Goal: Transaction & Acquisition: Purchase product/service

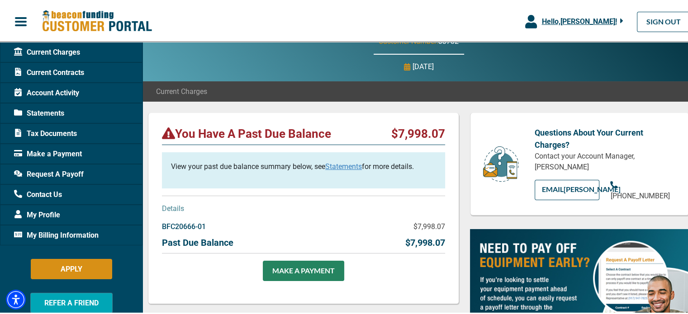
scroll to position [181, 0]
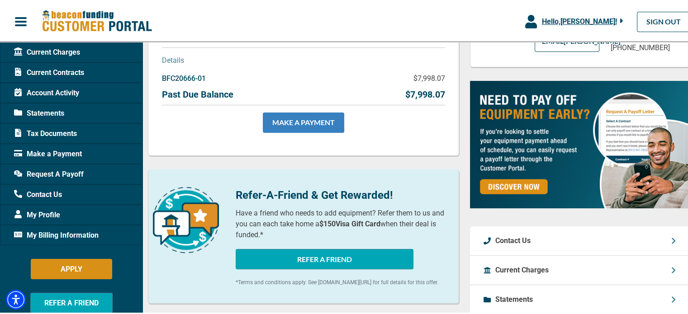
click at [302, 117] on link "MAKE A PAYMENT" at bounding box center [303, 121] width 81 height 20
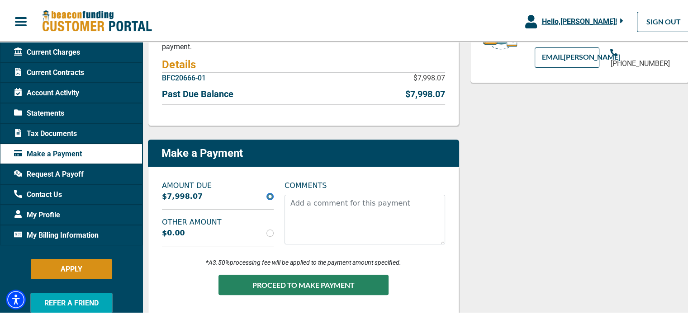
scroll to position [181, 0]
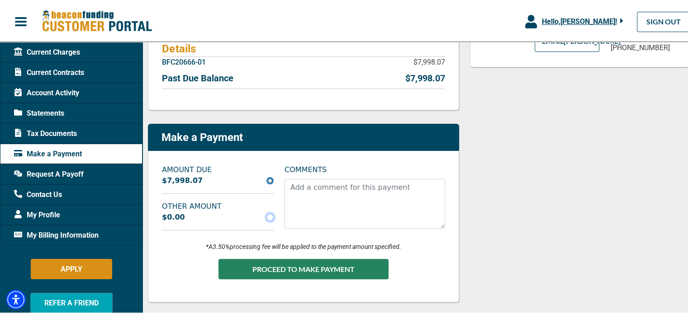
click at [271, 217] on input "radio" at bounding box center [269, 216] width 7 height 7
radio input "true"
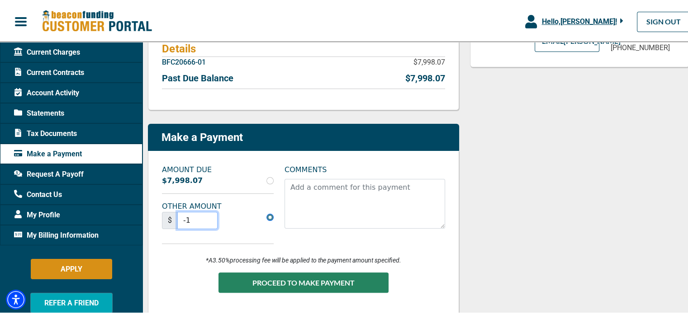
click at [204, 224] on input "-1" at bounding box center [197, 219] width 40 height 17
click at [195, 220] on input "-1" at bounding box center [197, 219] width 40 height 17
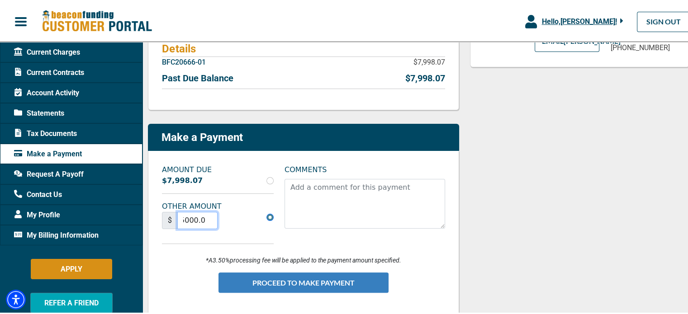
type input "5000.00"
click at [308, 283] on button "PROCEED TO MAKE PAYMENT" at bounding box center [303, 281] width 170 height 20
